Goal: Check status: Check status

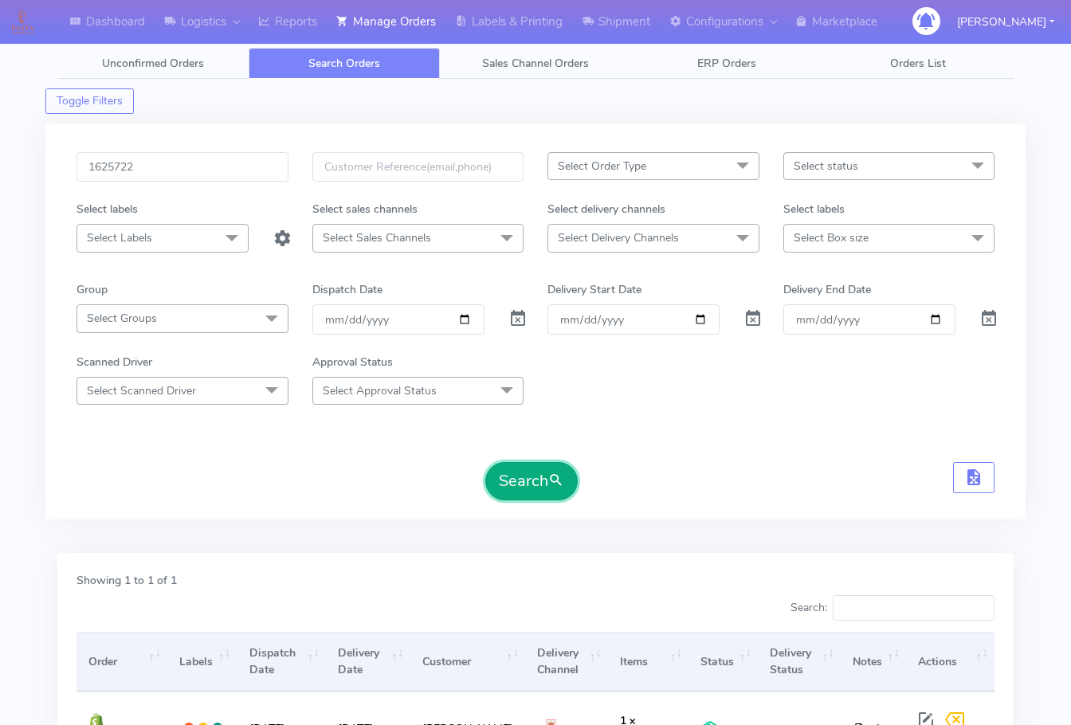
click at [536, 490] on button "Search" at bounding box center [531, 481] width 92 height 38
click at [193, 171] on input "1625722" at bounding box center [183, 166] width 212 height 29
paste input "19644"
click at [526, 486] on button "Search" at bounding box center [531, 481] width 92 height 38
click at [183, 162] on input "1619644" at bounding box center [183, 166] width 212 height 29
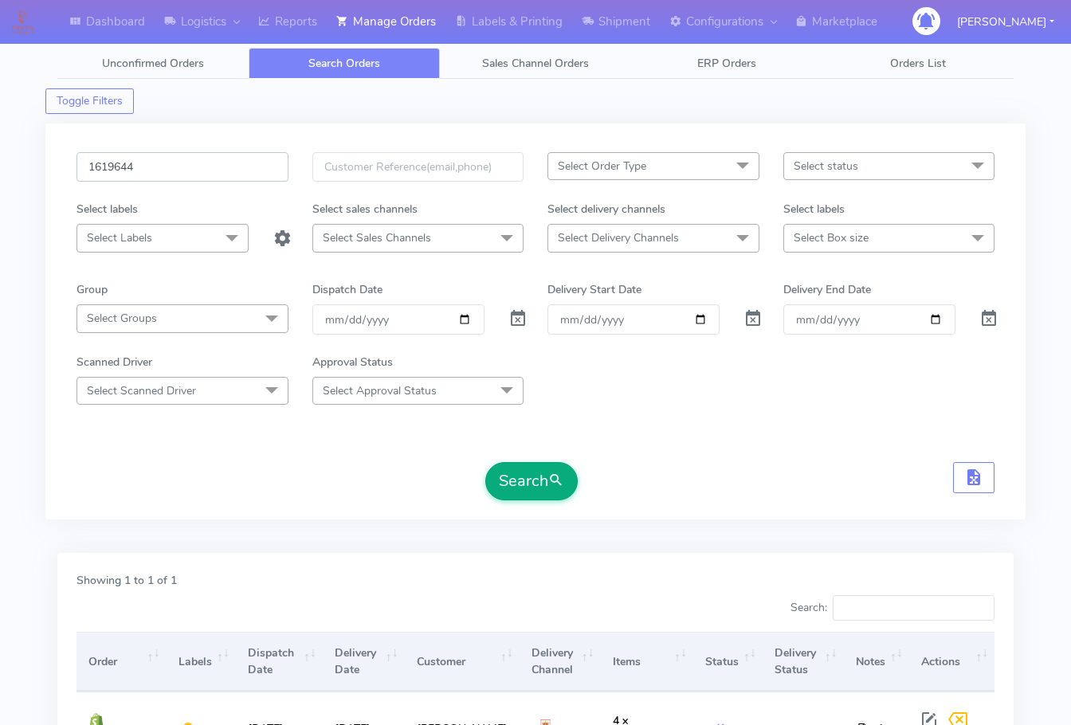
paste input "25786"
type input "1625786"
click at [543, 475] on button "Search" at bounding box center [531, 481] width 92 height 38
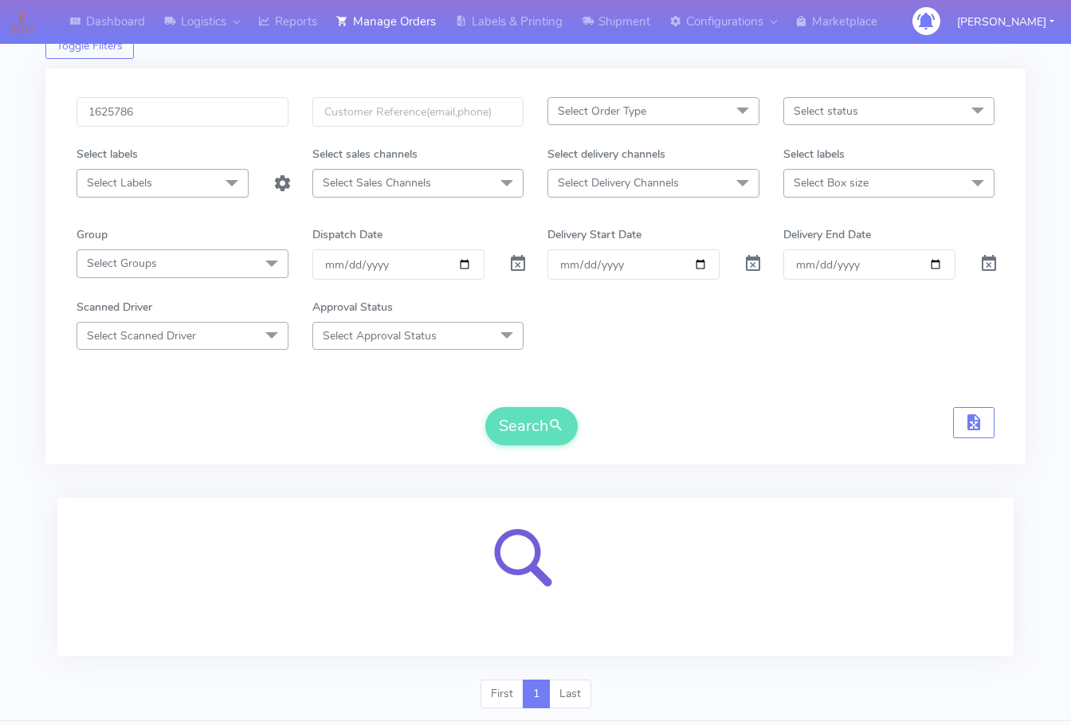
scroll to position [99, 0]
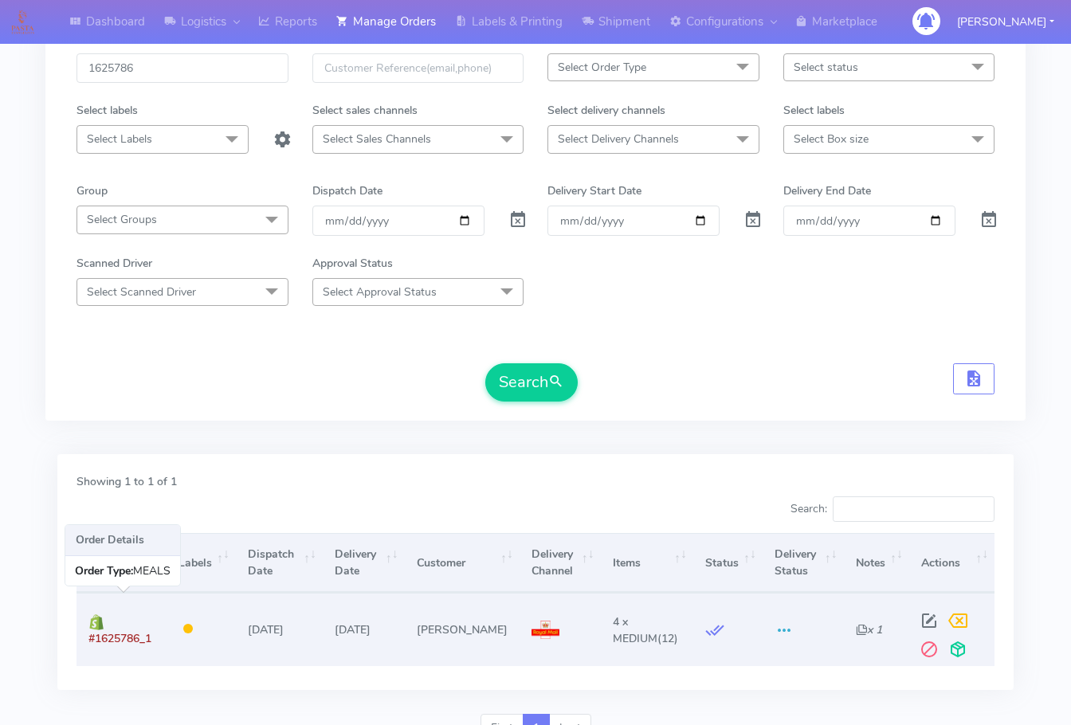
drag, startPoint x: 165, startPoint y: 643, endPoint x: 91, endPoint y: 643, distance: 74.1
click at [91, 643] on td "#1625786_1" at bounding box center [122, 629] width 90 height 73
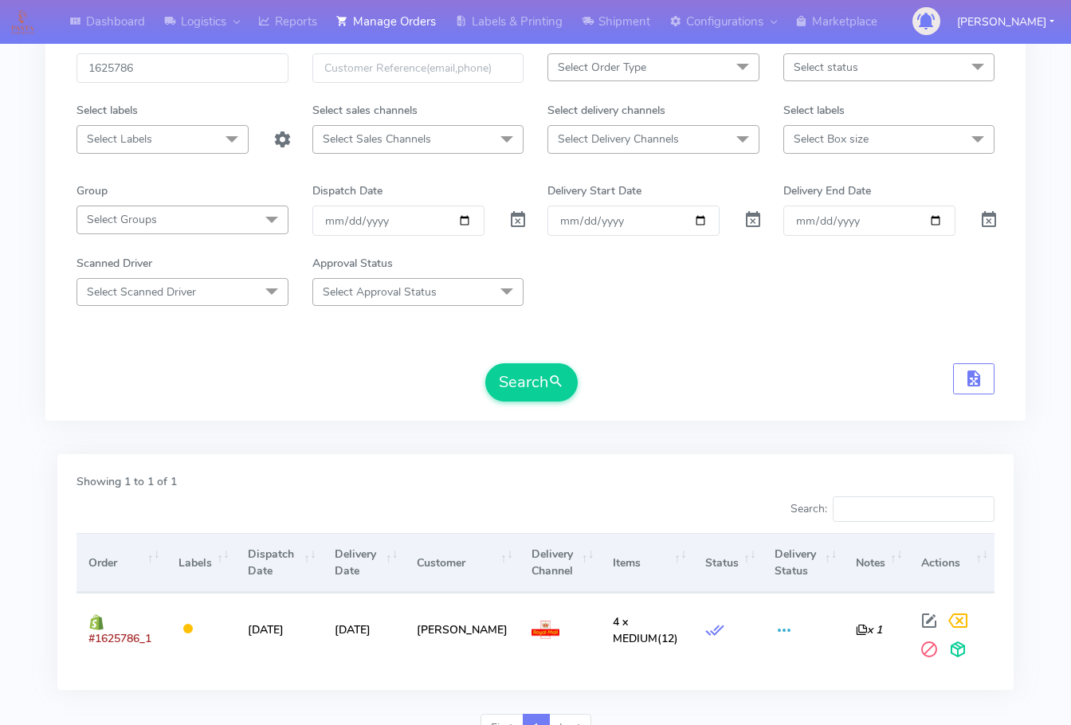
copy span "#1625786_1"
